Goal: Information Seeking & Learning: Learn about a topic

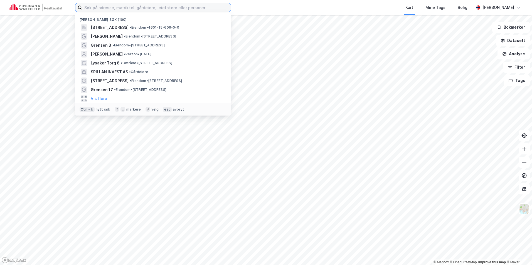
click at [149, 7] on input at bounding box center [156, 7] width 149 height 8
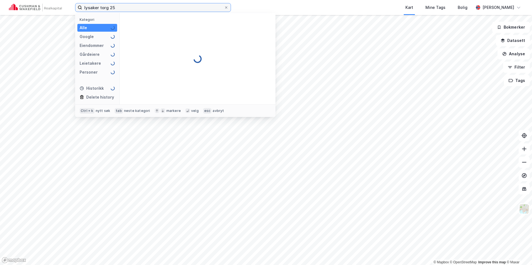
type input "lysaker torg 25"
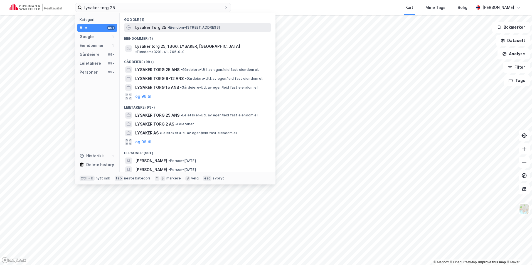
click at [175, 27] on span "• Eiendom • [STREET_ADDRESS]" at bounding box center [193, 27] width 52 height 4
